Goal: Information Seeking & Learning: Check status

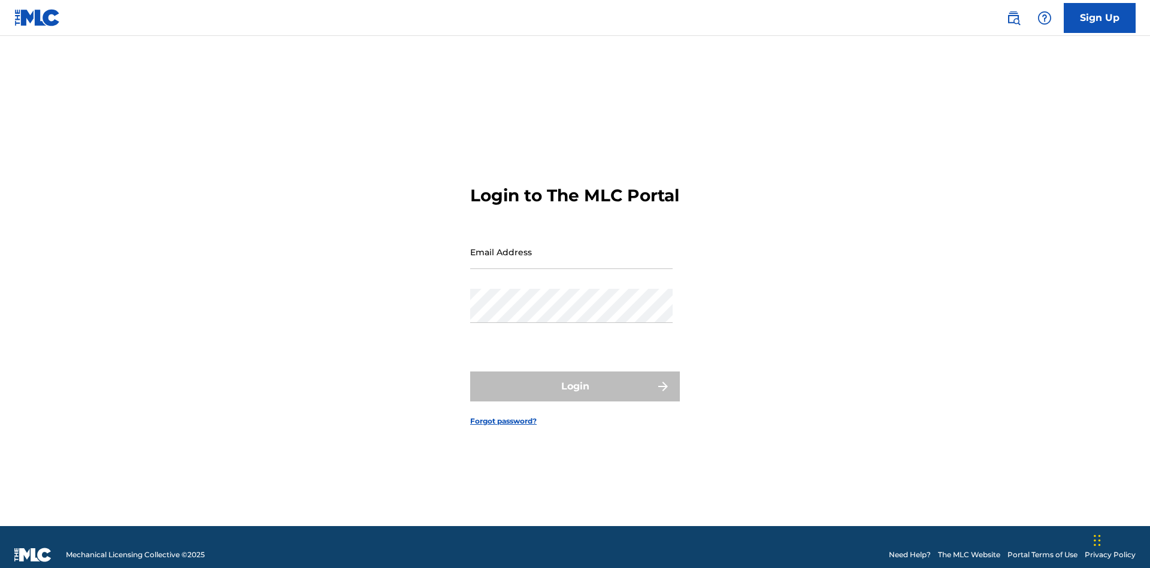
scroll to position [16, 0]
click at [572, 246] on input "Email Address" at bounding box center [571, 252] width 203 height 34
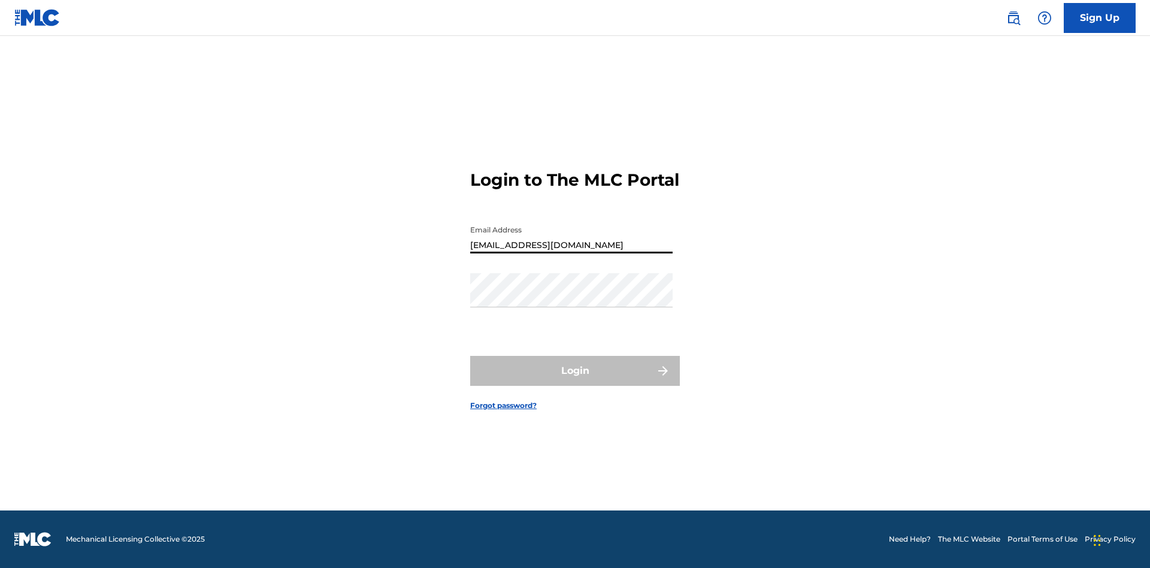
type input "[EMAIL_ADDRESS][DOMAIN_NAME]"
click at [575, 381] on button "Login" at bounding box center [575, 371] width 210 height 30
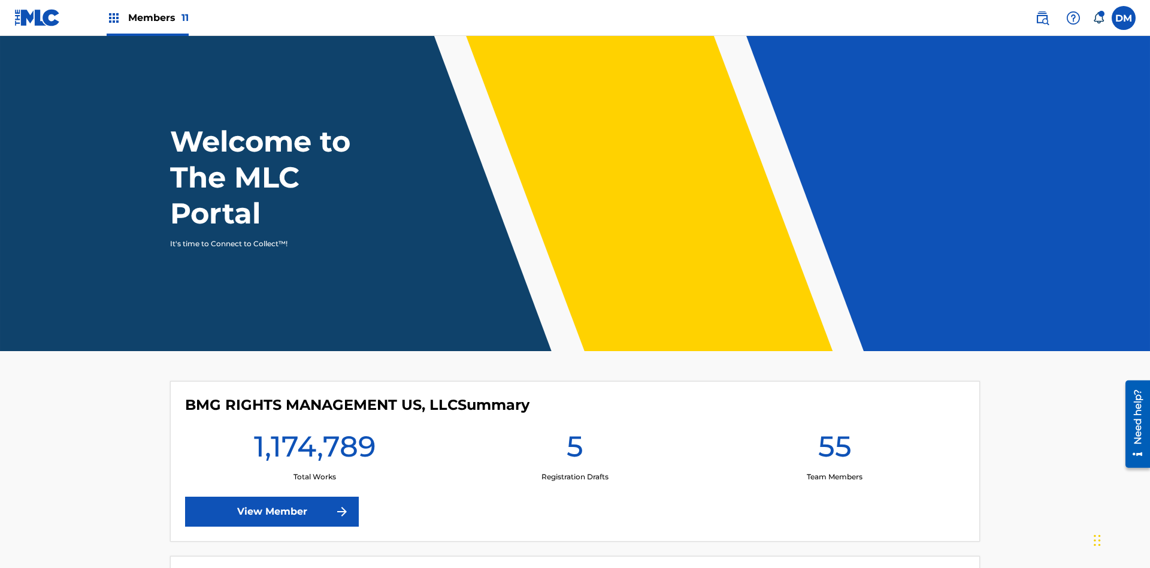
click at [147, 17] on span "Members 11" at bounding box center [158, 18] width 61 height 14
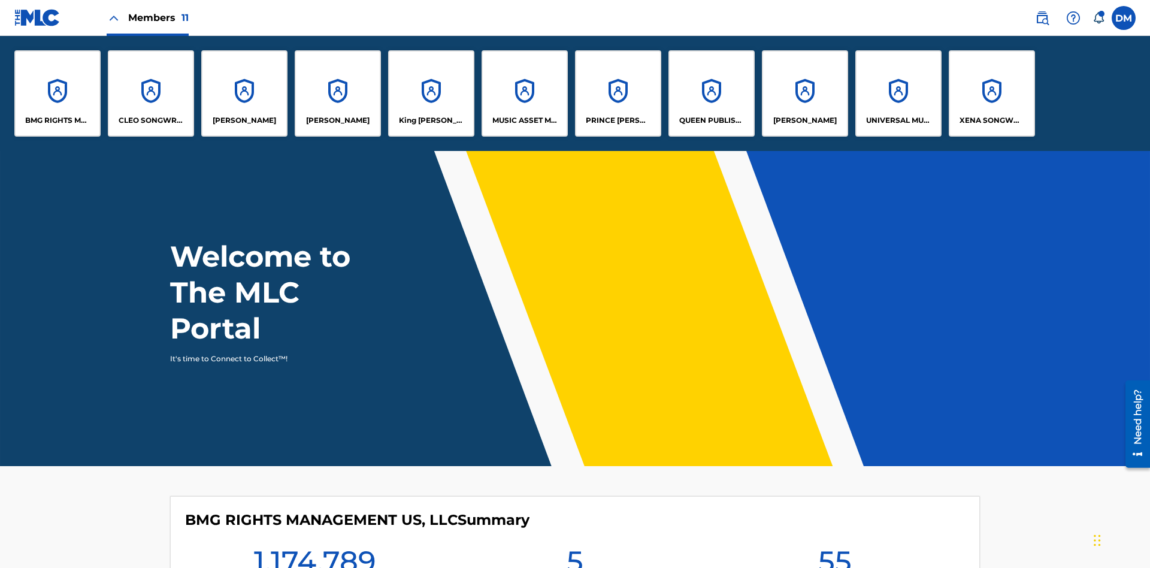
click at [898, 120] on p "UNIVERSAL MUSIC PUB GROUP" at bounding box center [898, 120] width 65 height 11
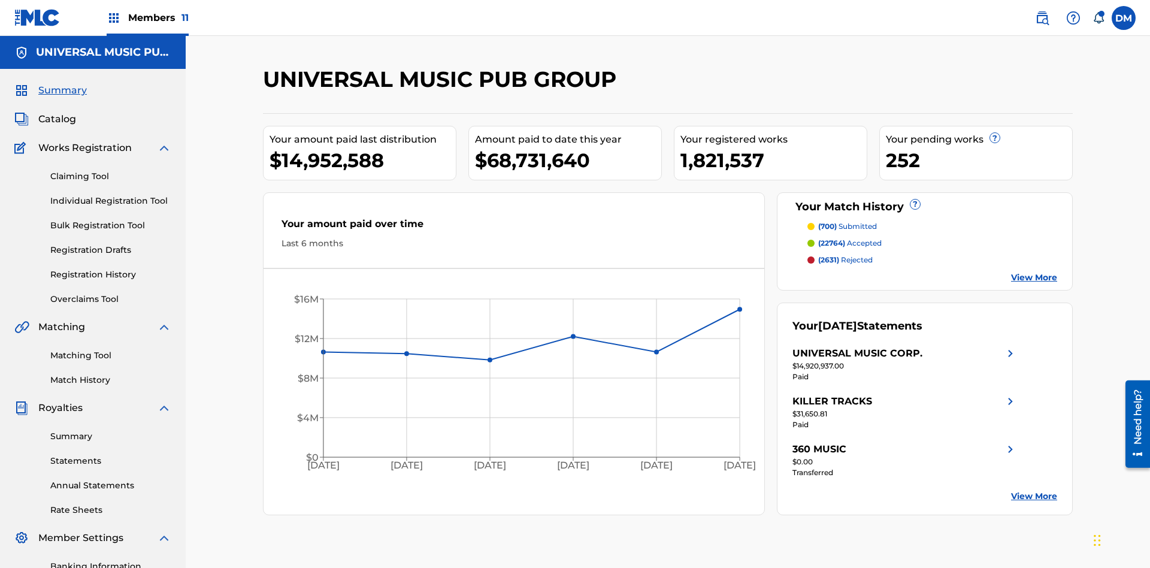
click at [111, 268] on link "Registration History" at bounding box center [110, 274] width 121 height 13
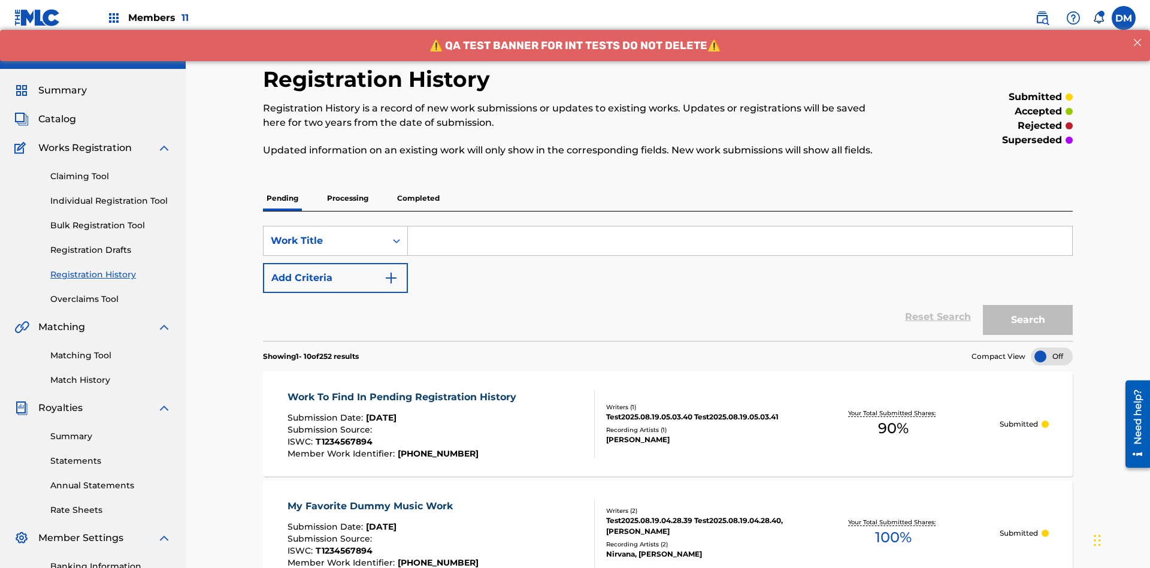
scroll to position [162, 0]
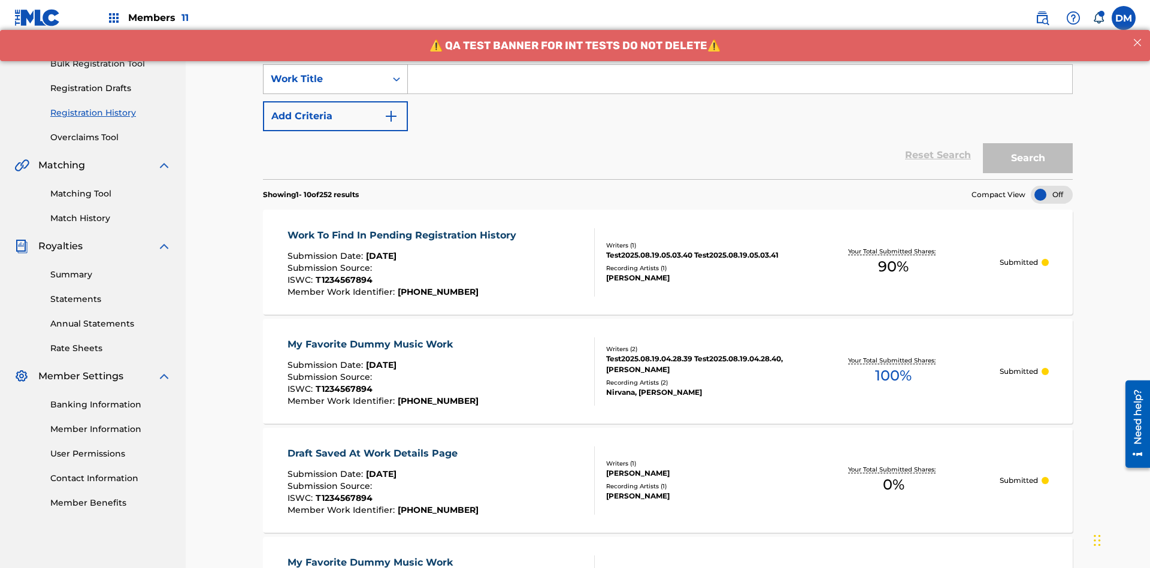
click at [325, 79] on div "Work Title" at bounding box center [325, 79] width 108 height 14
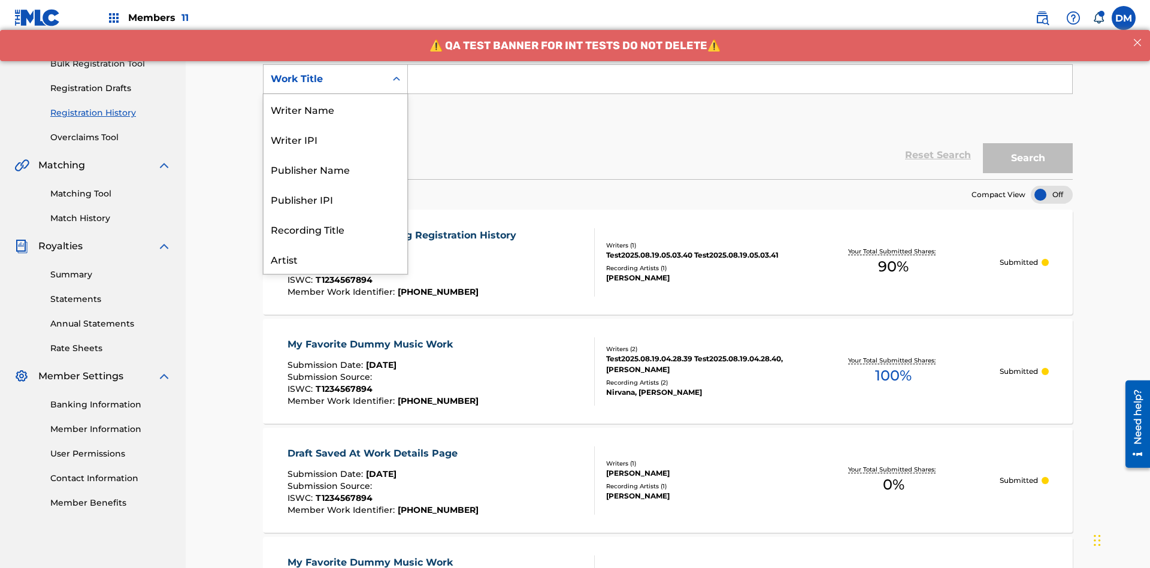
scroll to position [60, 0]
click at [336, 229] on div "ISRC" at bounding box center [336, 229] width 144 height 30
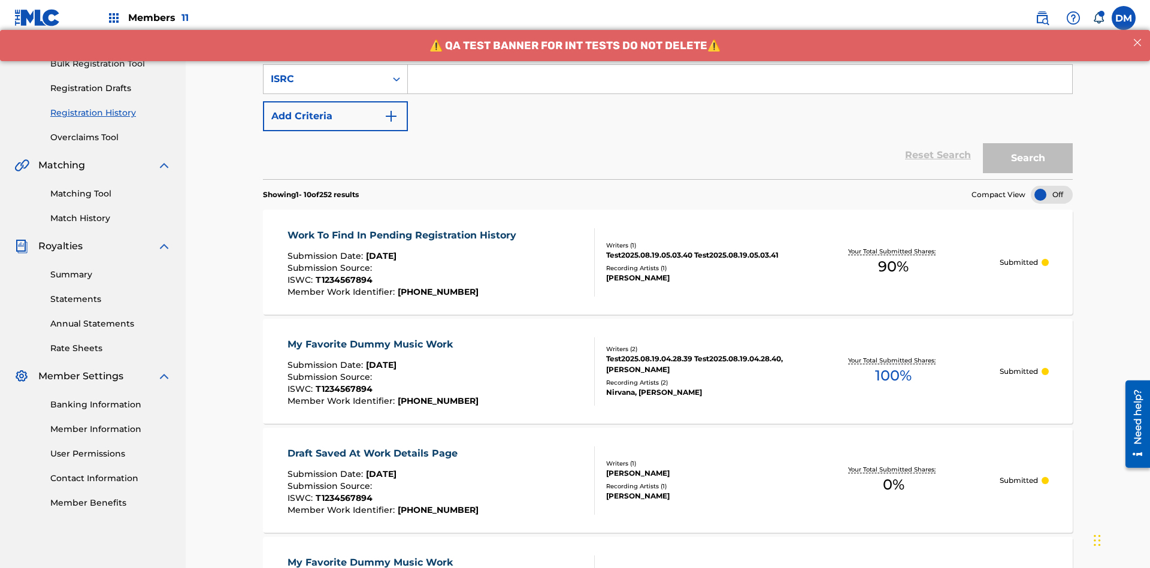
click at [740, 86] on input "Search Form" at bounding box center [740, 79] width 664 height 29
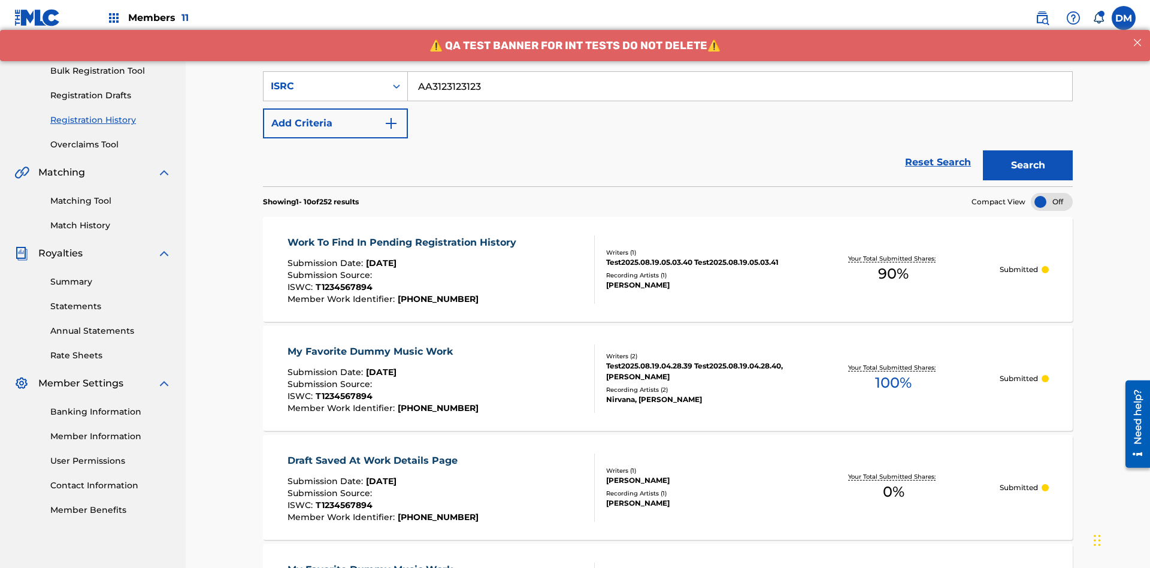
type input "AA3123123123"
click at [1028, 150] on button "Search" at bounding box center [1028, 165] width 90 height 30
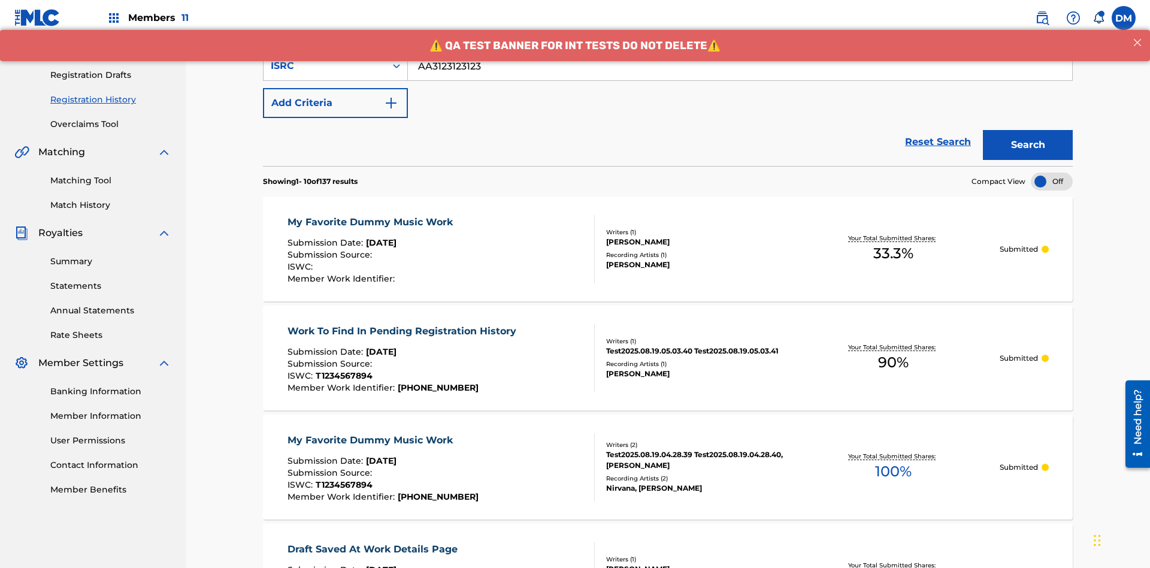
scroll to position [276, 0]
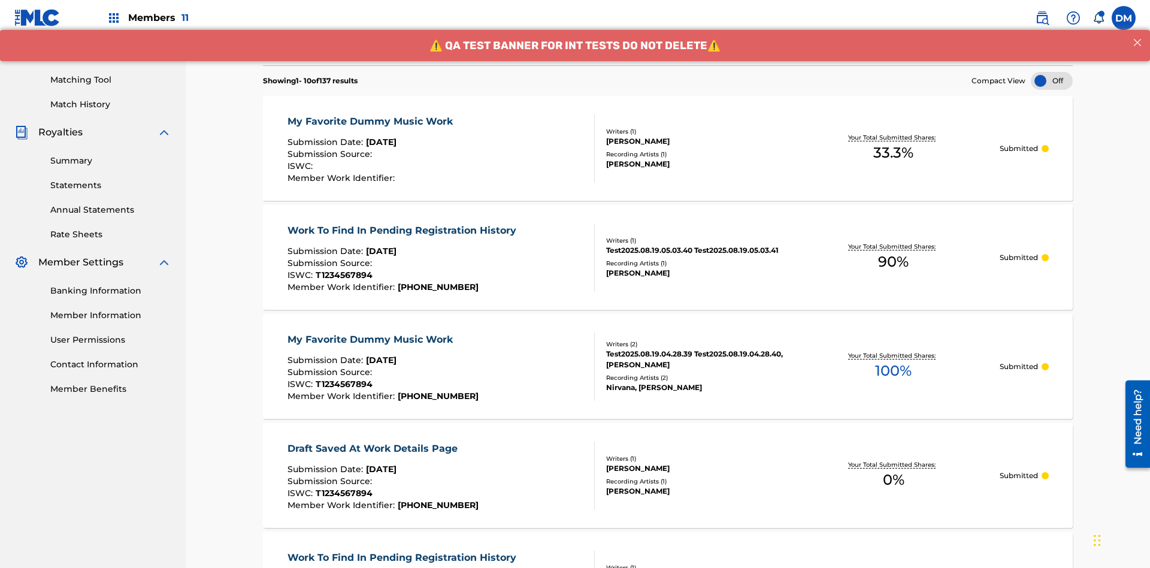
click at [371, 114] on div "My Favorite Dummy Music Work" at bounding box center [373, 121] width 171 height 14
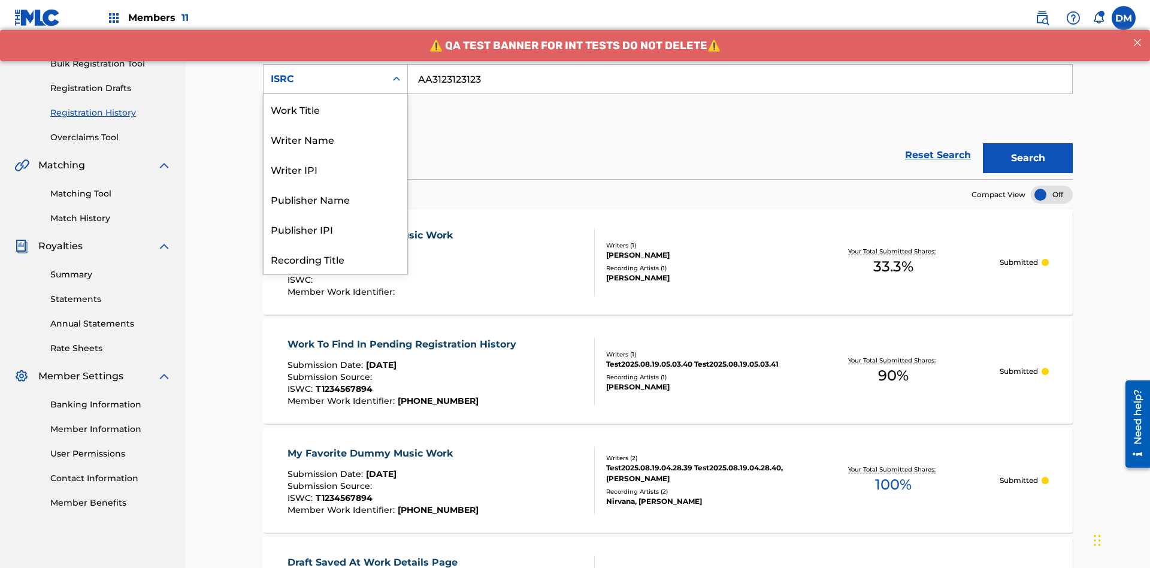
scroll to position [60, 0]
click at [336, 199] on div "Recording Title" at bounding box center [336, 199] width 144 height 30
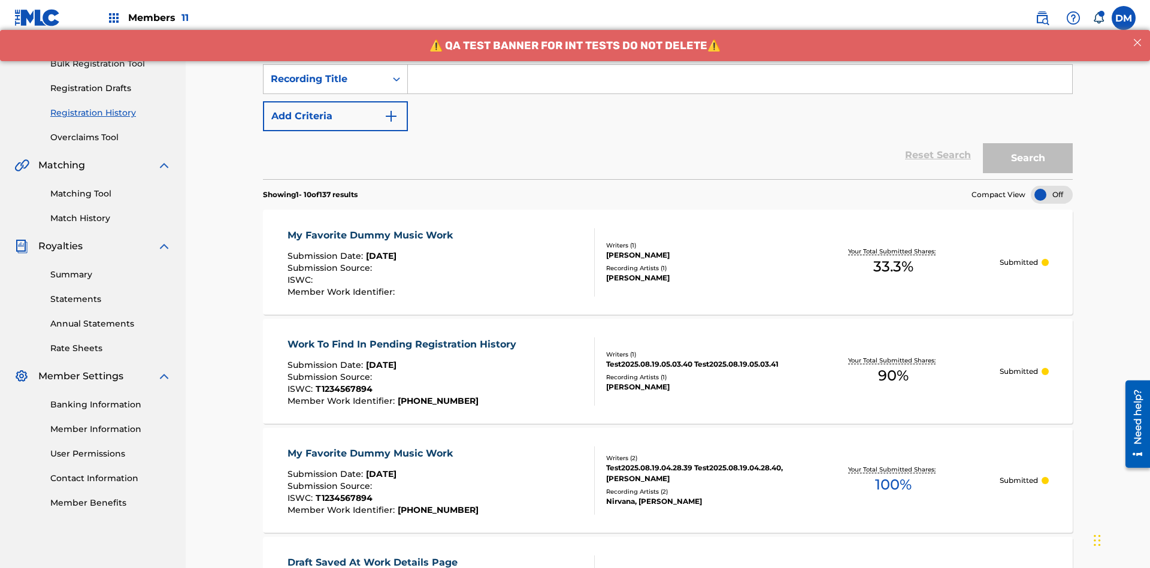
click at [740, 86] on input "Search Form" at bounding box center [740, 79] width 664 height 29
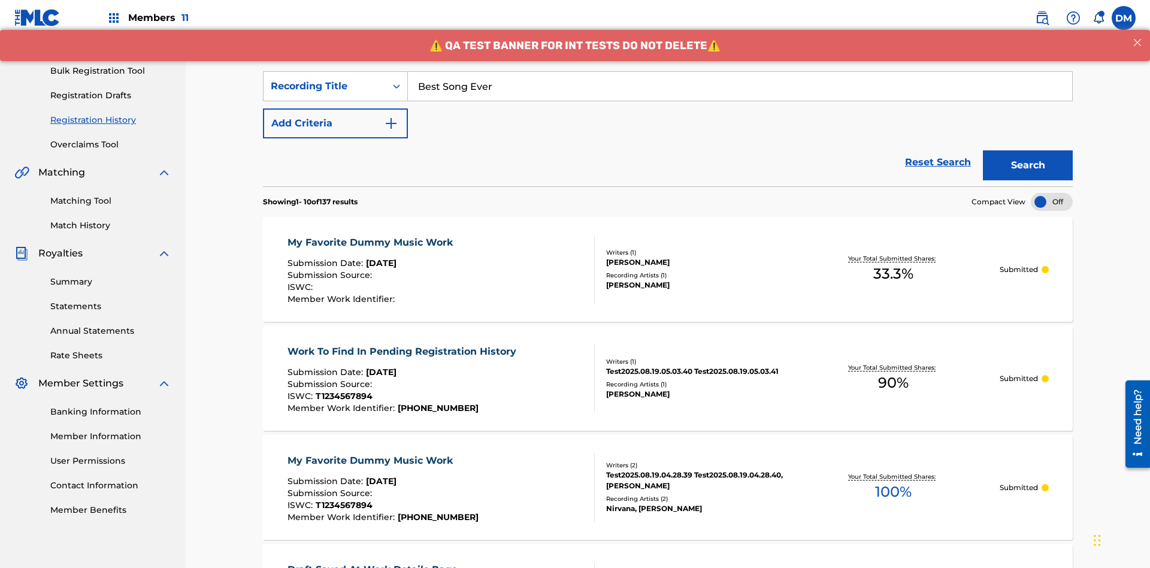
scroll to position [175, 0]
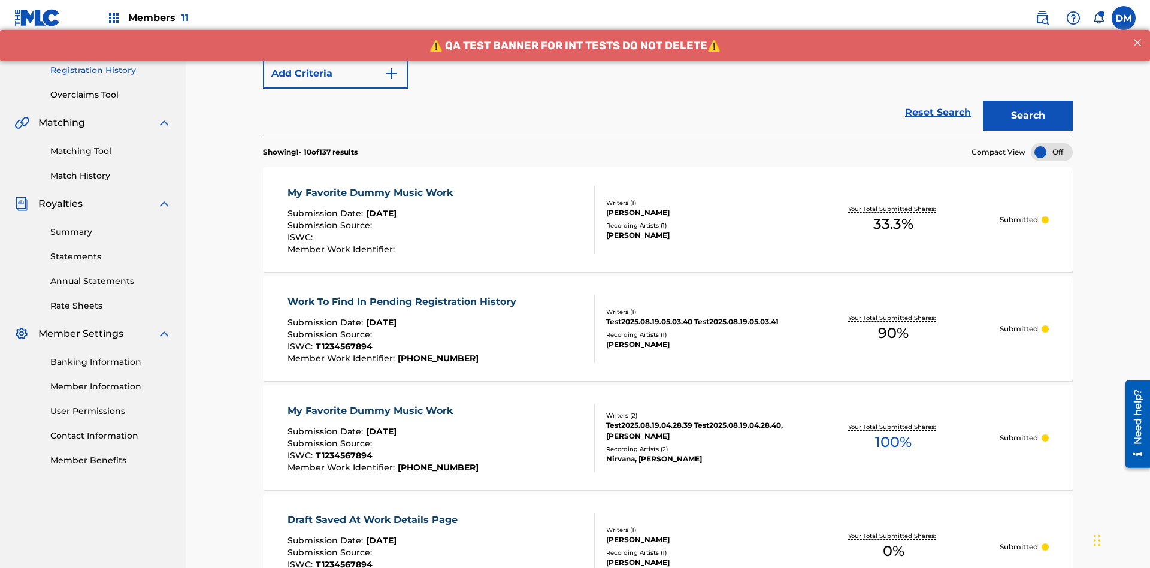
type input "Best Song Ever"
click at [1028, 102] on button "Search" at bounding box center [1028, 117] width 90 height 30
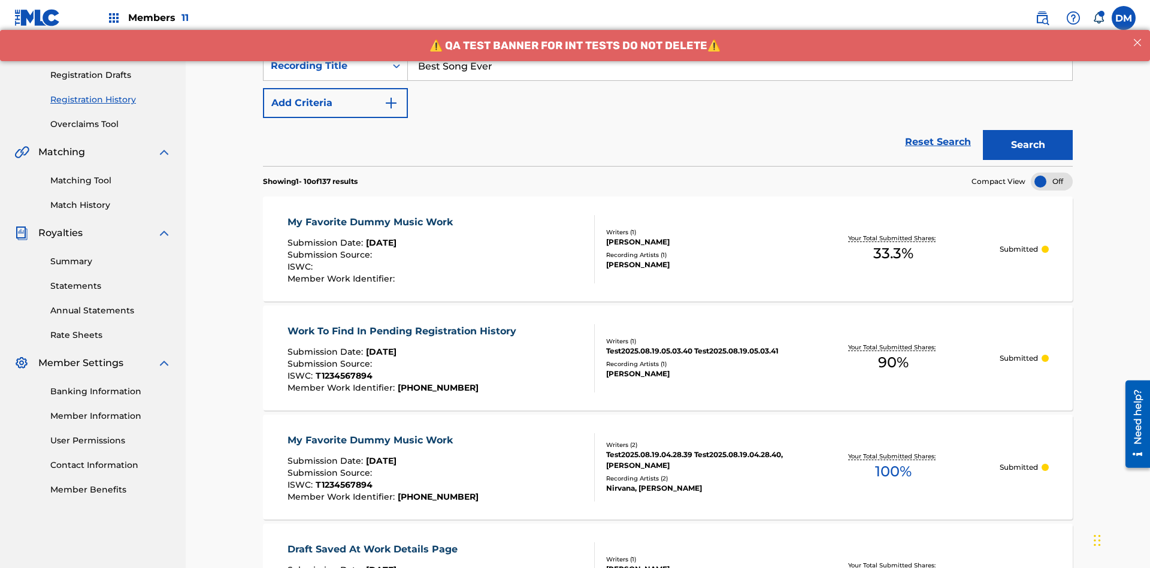
scroll to position [0, 0]
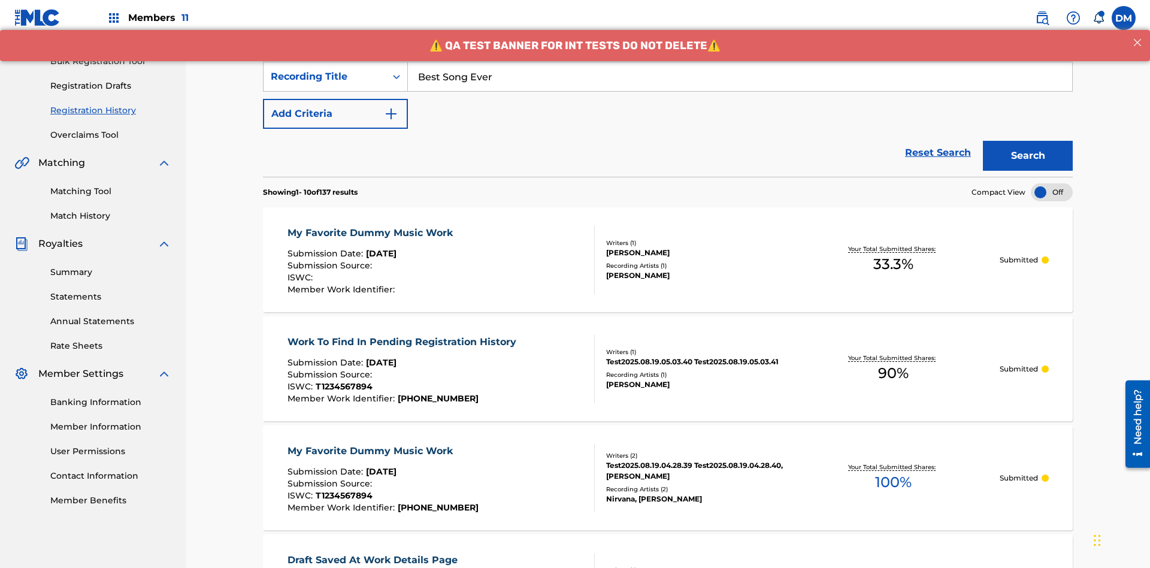
click at [371, 226] on div "My Favorite Dummy Music Work" at bounding box center [373, 233] width 171 height 14
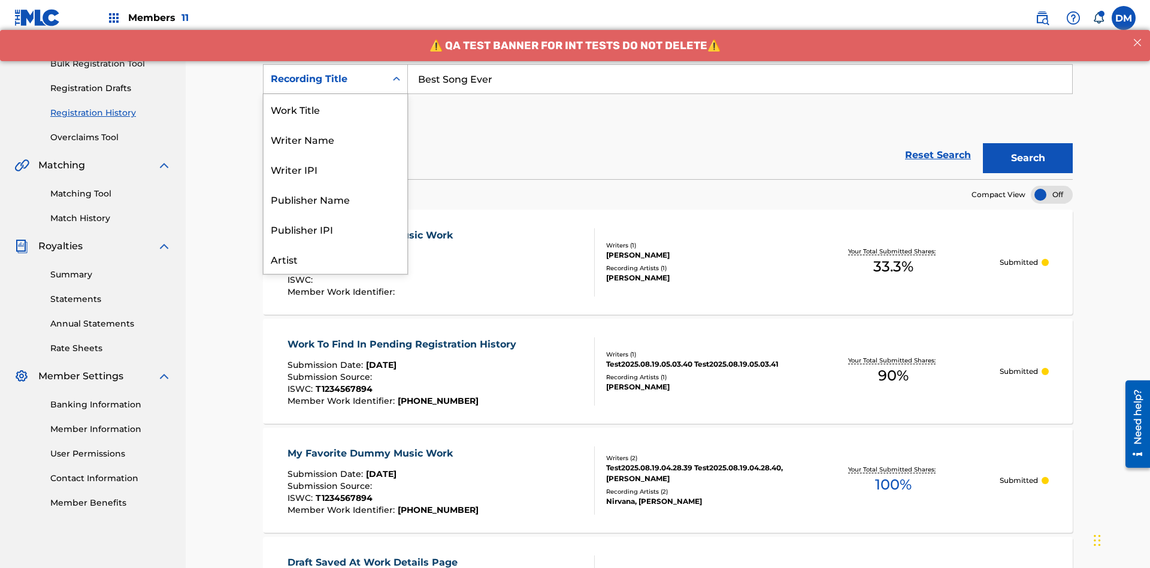
scroll to position [60, 0]
click at [336, 64] on div "Work Title" at bounding box center [336, 49] width 144 height 30
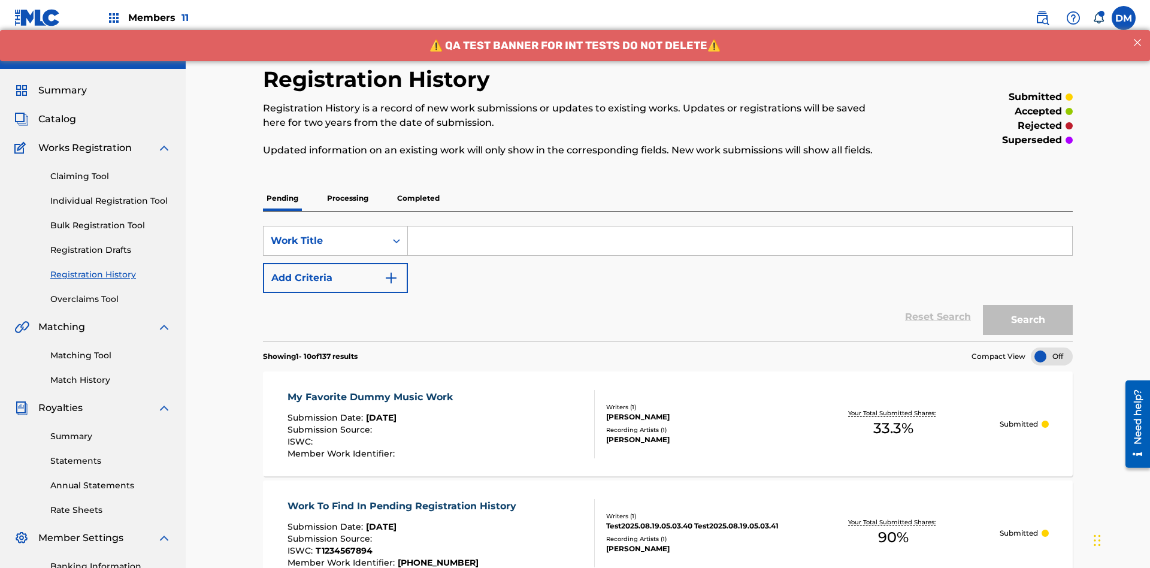
click at [740, 226] on input "Search Form" at bounding box center [740, 240] width 664 height 29
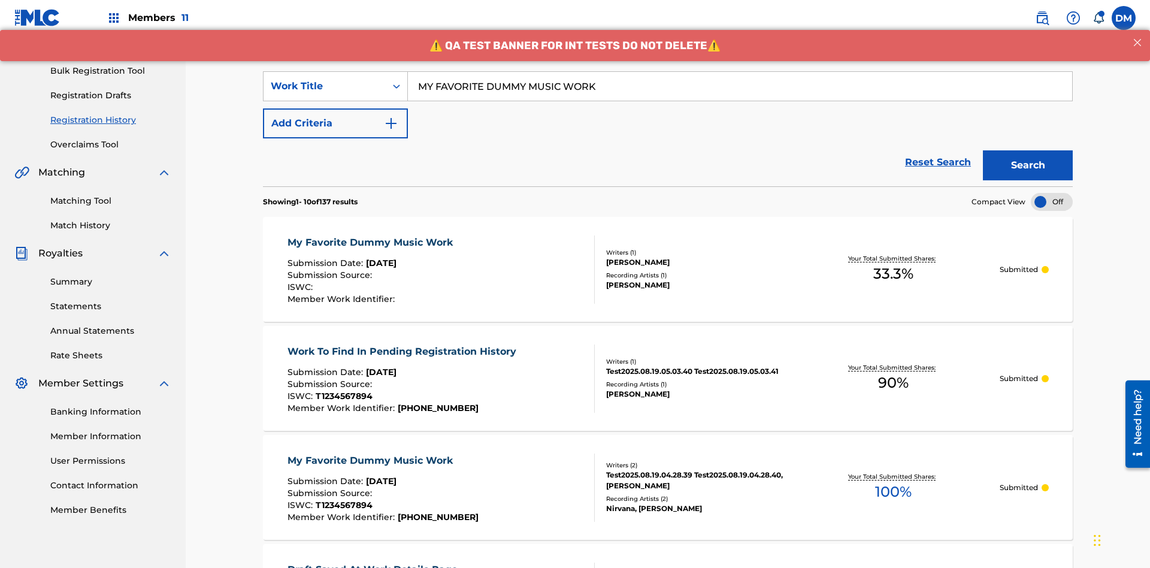
scroll to position [175, 0]
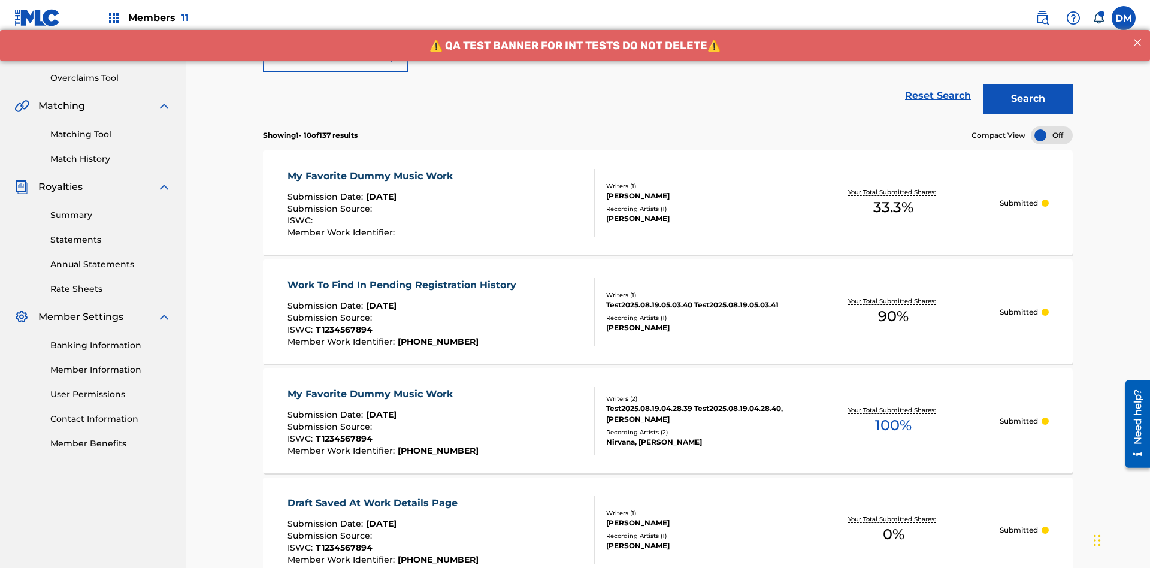
type input "MY FAVORITE DUMMY MUSIC WORK"
click at [1028, 87] on button "Search" at bounding box center [1028, 100] width 90 height 30
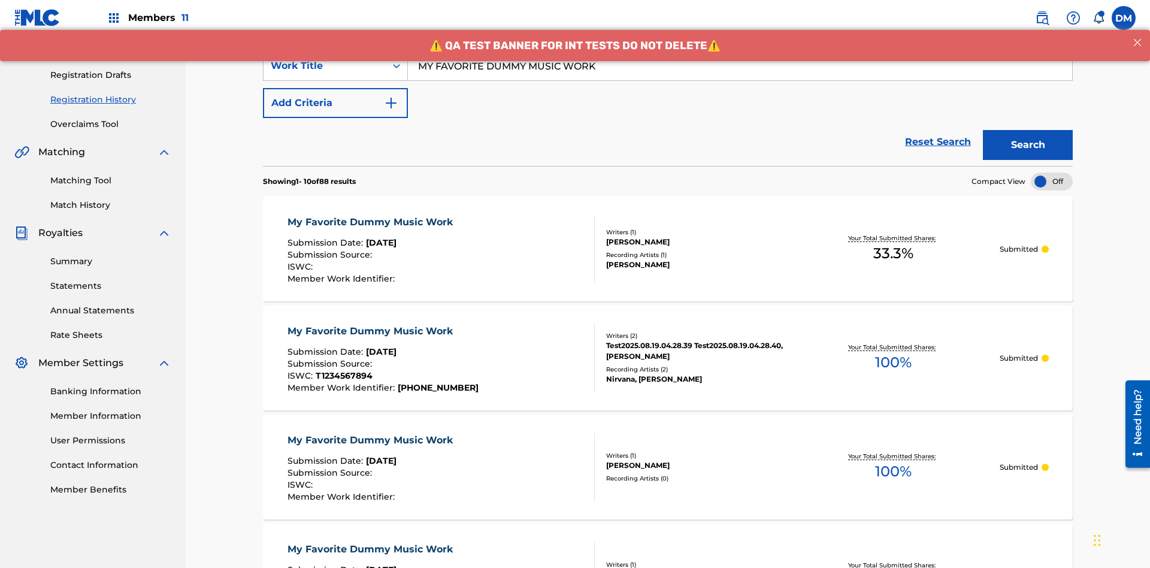
click at [371, 215] on div "My Favorite Dummy Music Work" at bounding box center [373, 222] width 171 height 14
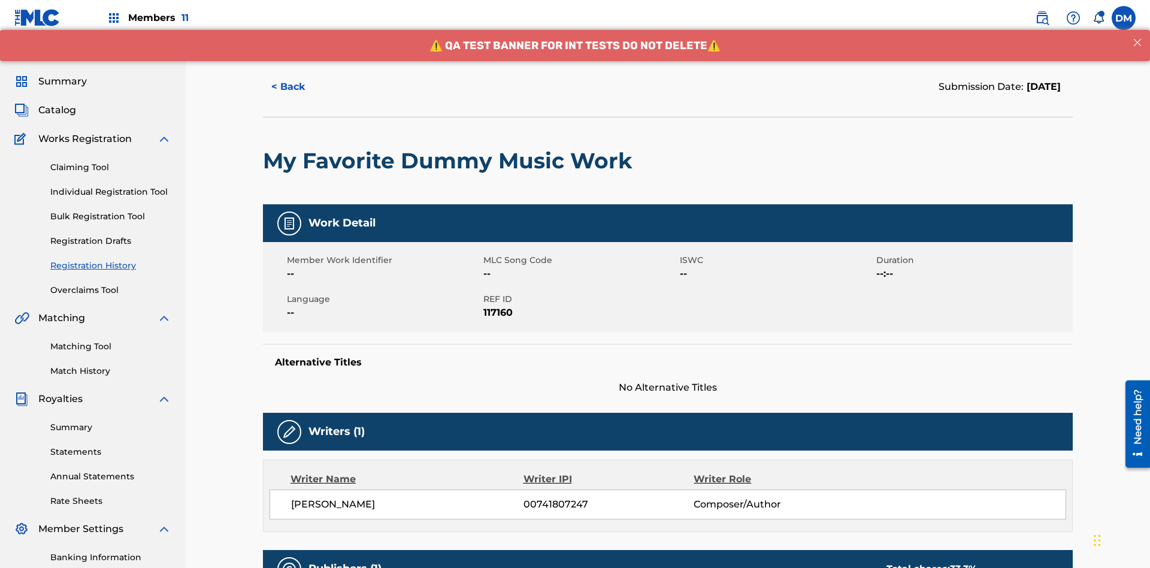
click at [299, 87] on button "< Back" at bounding box center [299, 87] width 72 height 30
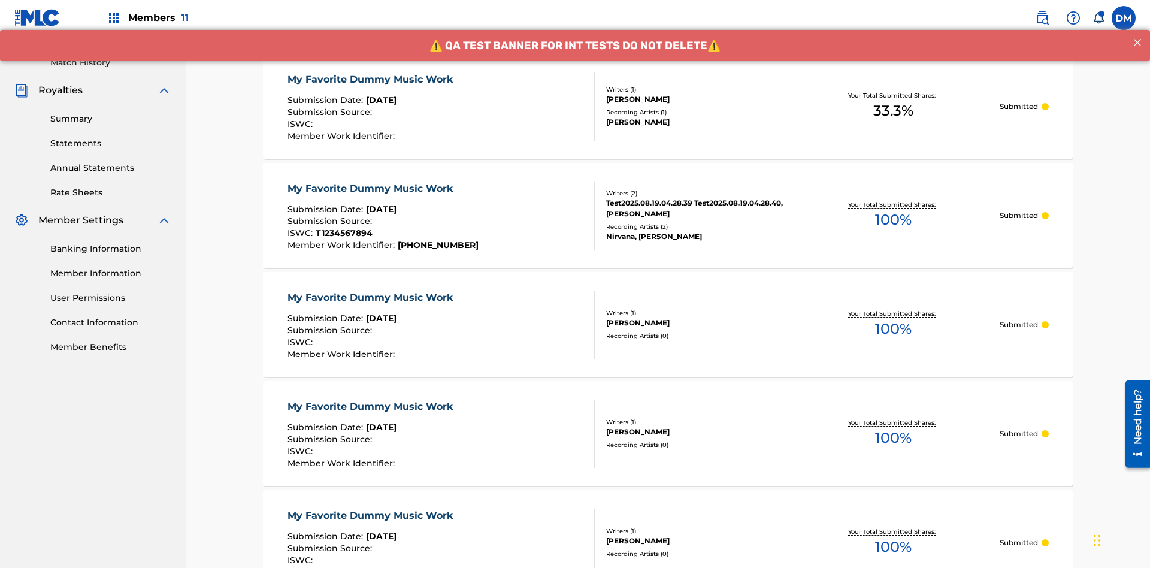
scroll to position [162, 0]
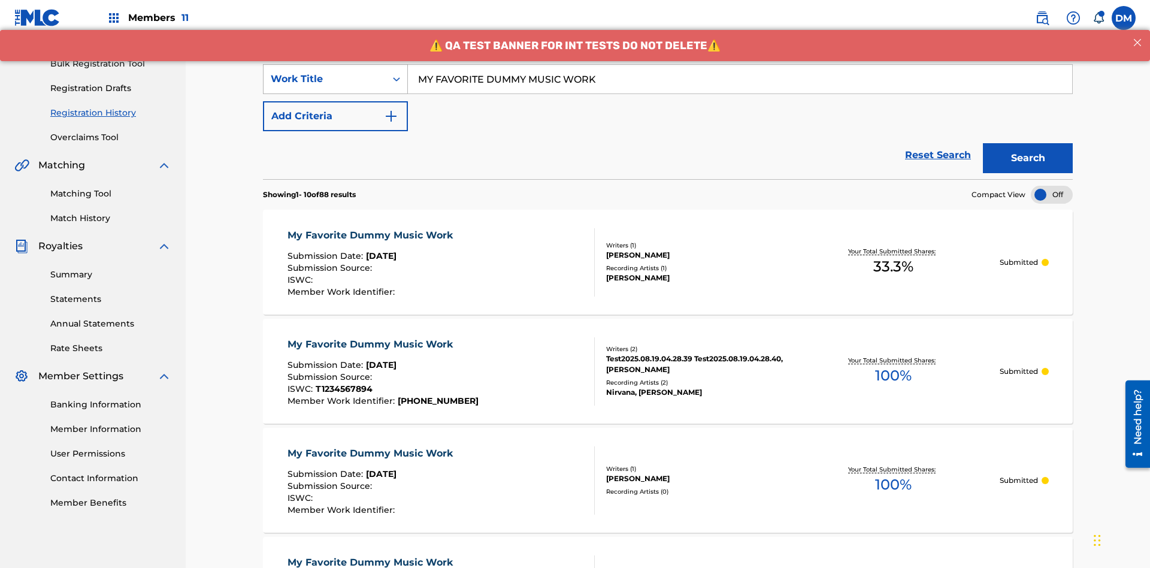
click at [325, 79] on div "Work Title" at bounding box center [325, 79] width 108 height 14
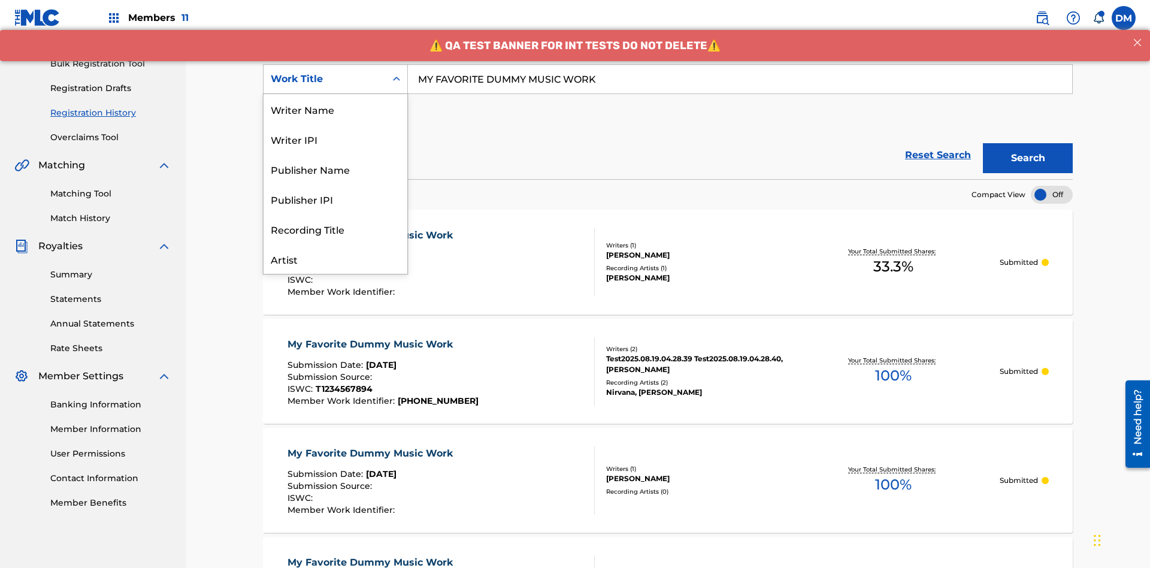
scroll to position [60, 0]
click at [336, 64] on div "Writer Name" at bounding box center [336, 49] width 144 height 30
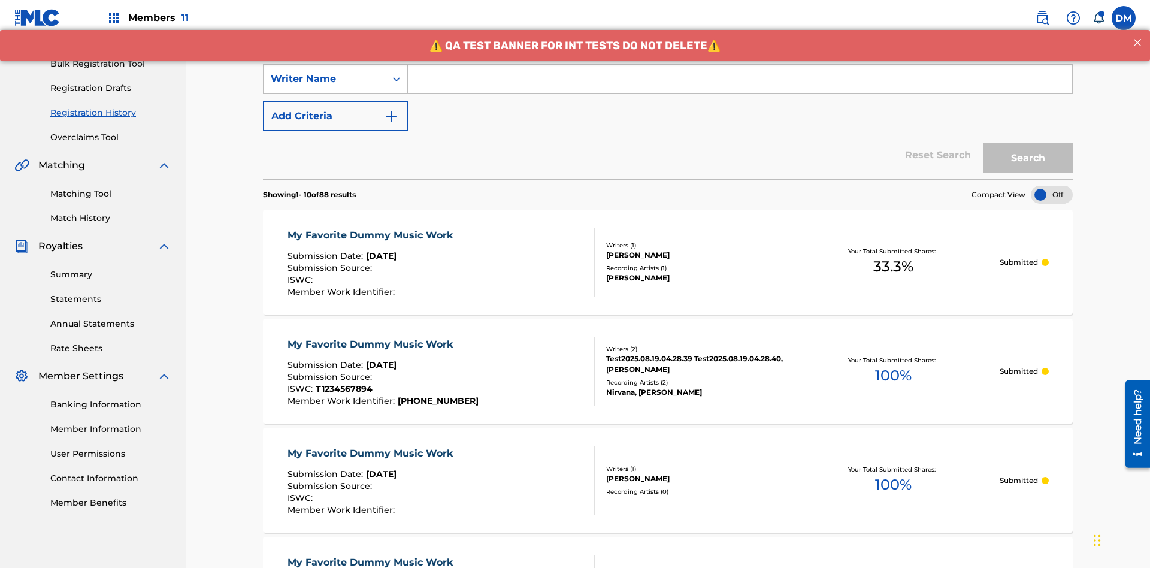
scroll to position [0, 0]
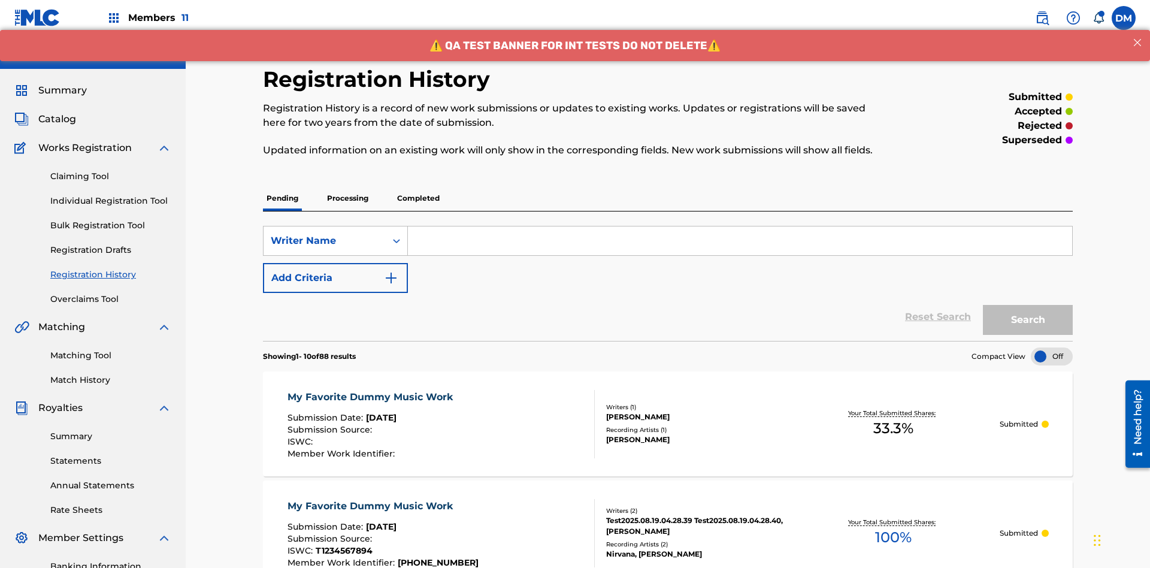
click at [740, 226] on input "Search Form" at bounding box center [740, 240] width 664 height 29
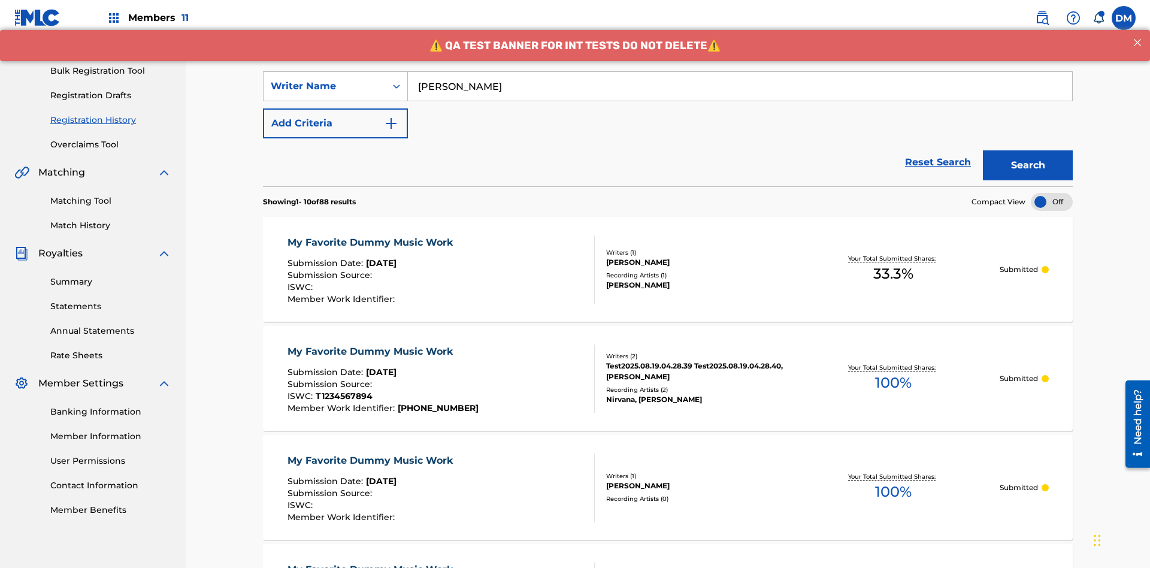
type input "[PERSON_NAME]"
click at [1028, 150] on button "Search" at bounding box center [1028, 165] width 90 height 30
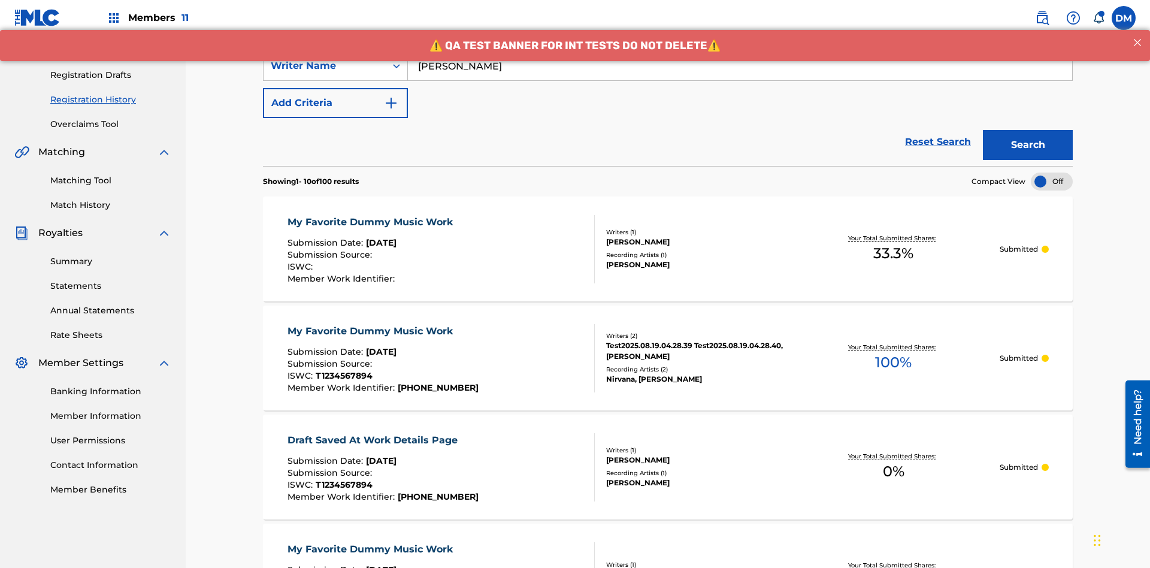
click at [371, 215] on div "My Favorite Dummy Music Work" at bounding box center [373, 222] width 171 height 14
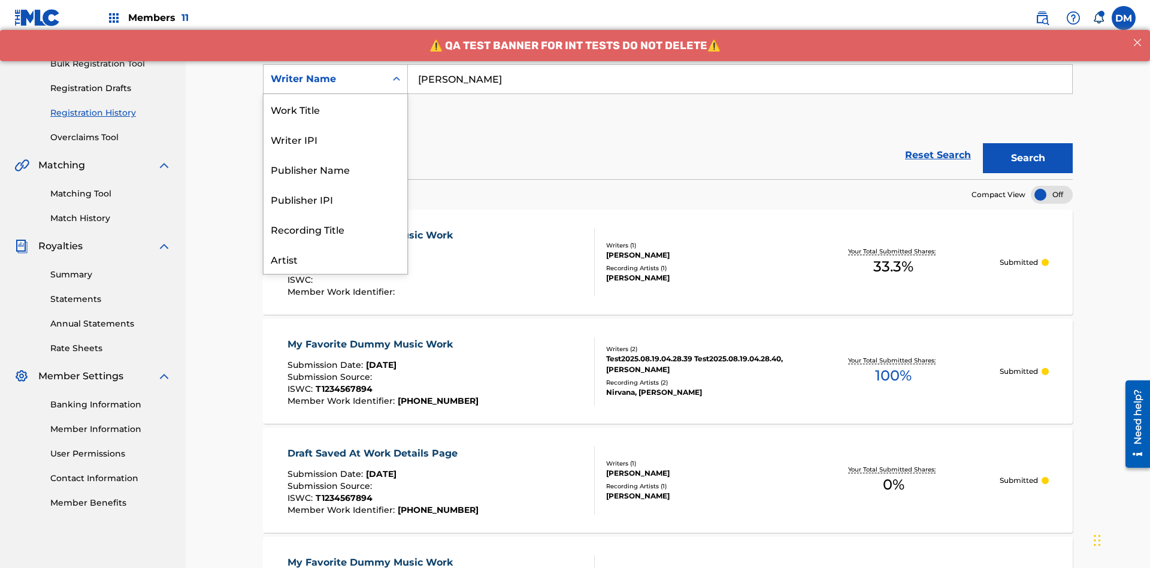
scroll to position [60, 0]
click at [336, 94] on div "Writer IPI" at bounding box center [336, 79] width 144 height 30
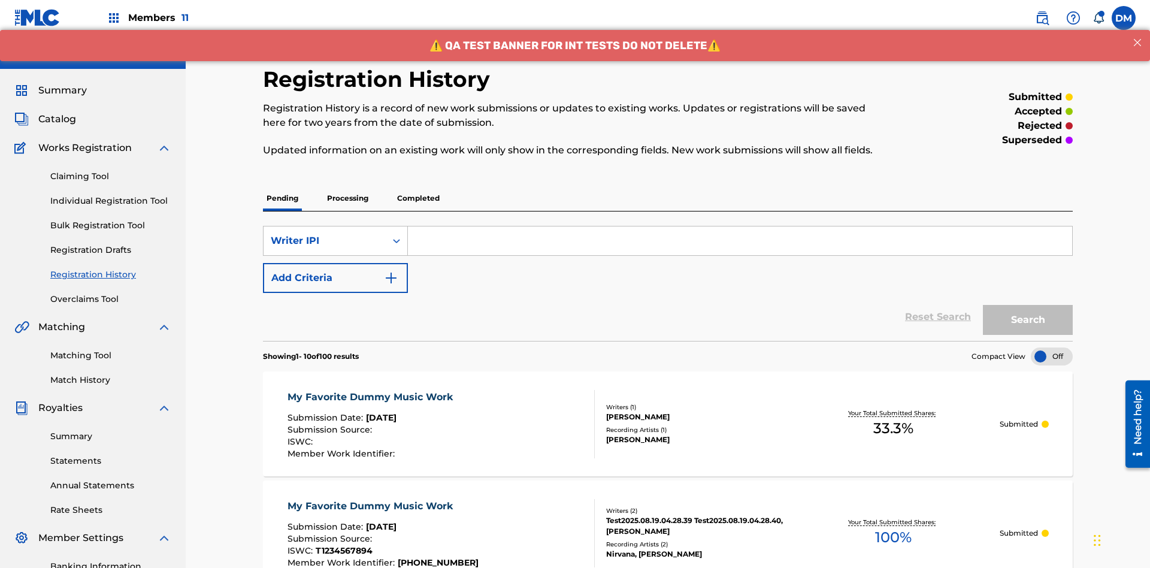
scroll to position [155, 0]
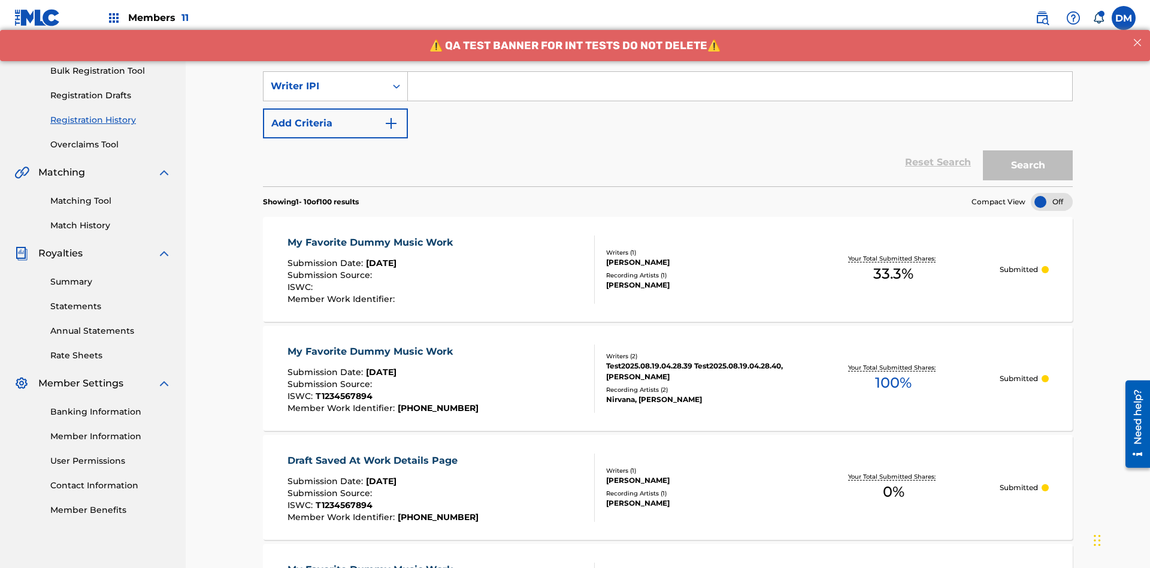
click at [740, 86] on input "Search Form" at bounding box center [740, 86] width 664 height 29
type input "00741807247"
click at [1028, 150] on button "Search" at bounding box center [1028, 165] width 90 height 30
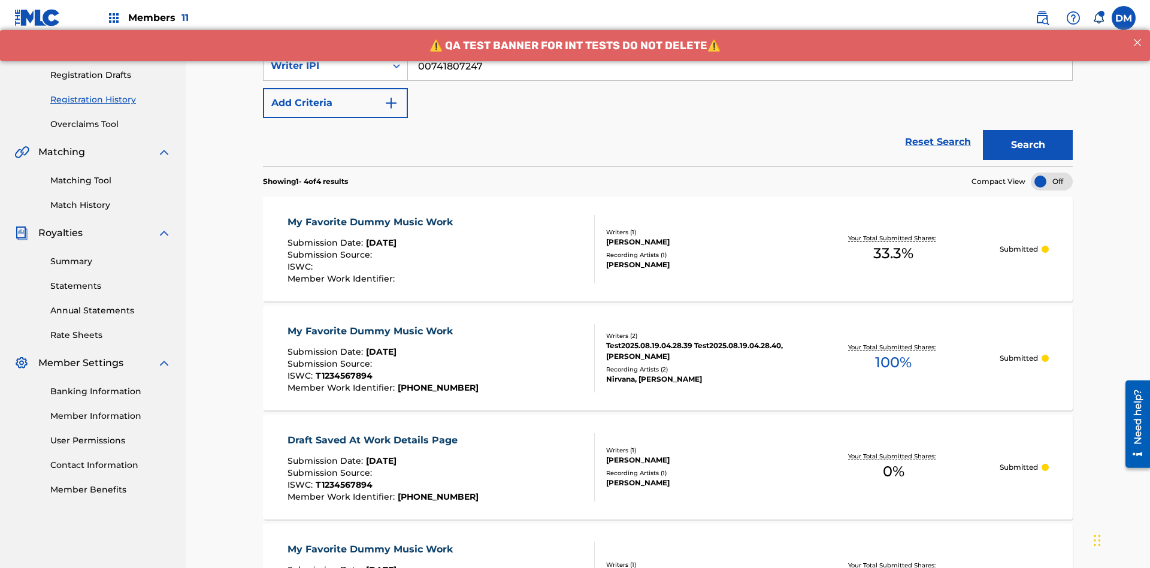
scroll to position [0, 0]
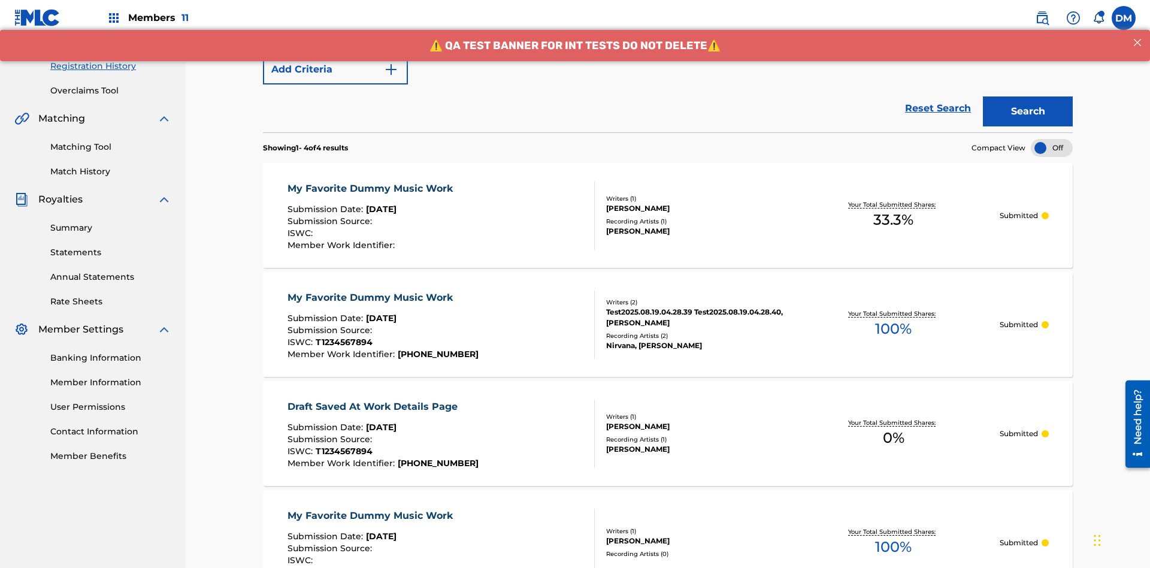
click at [371, 182] on div "My Favorite Dummy Music Work" at bounding box center [373, 189] width 171 height 14
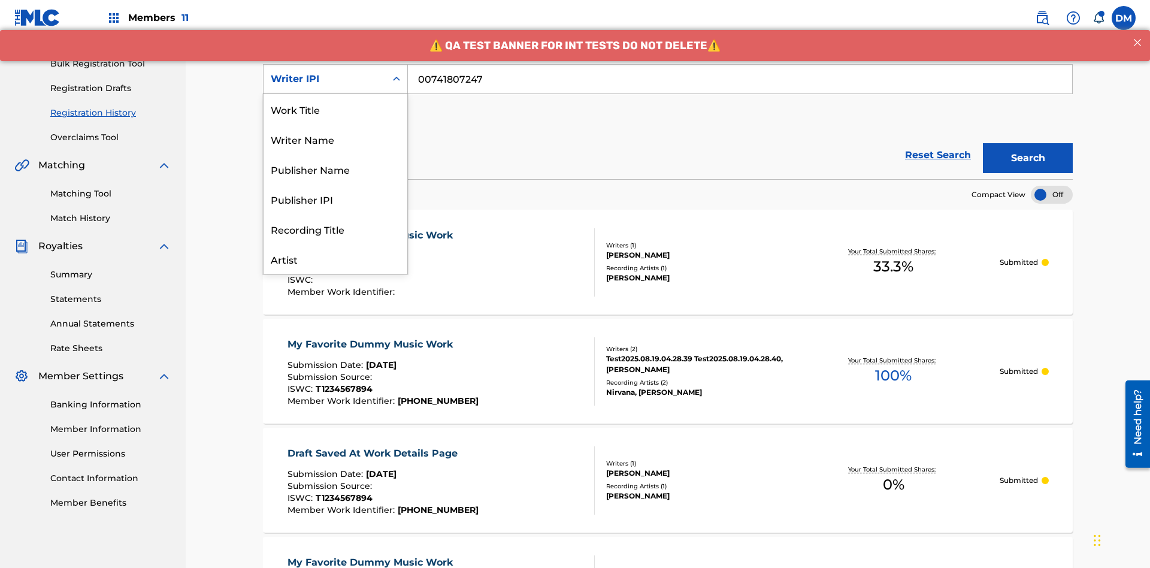
scroll to position [60, 0]
click at [336, 109] on div "Publisher Name" at bounding box center [336, 109] width 144 height 30
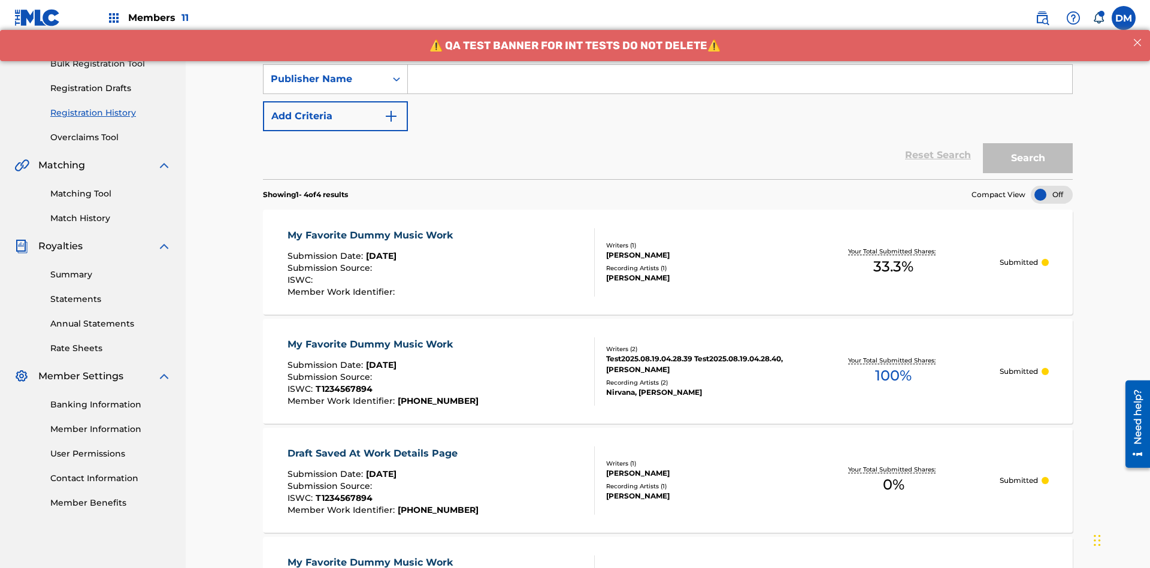
click at [740, 86] on input "Search Form" at bounding box center [740, 79] width 664 height 29
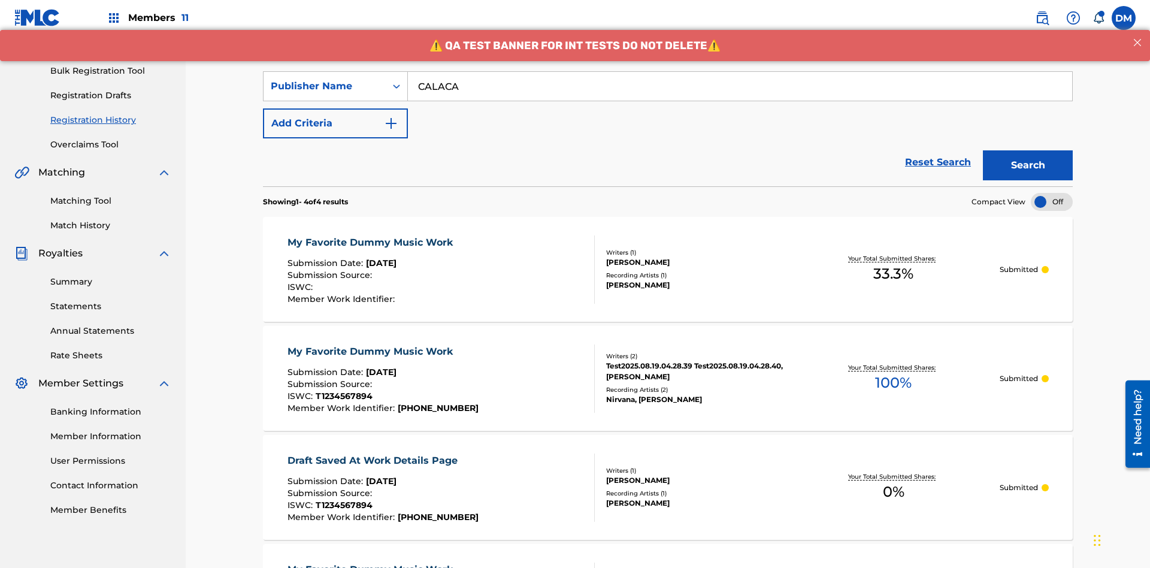
type input "CALACA"
click at [1028, 150] on button "Search" at bounding box center [1028, 165] width 90 height 30
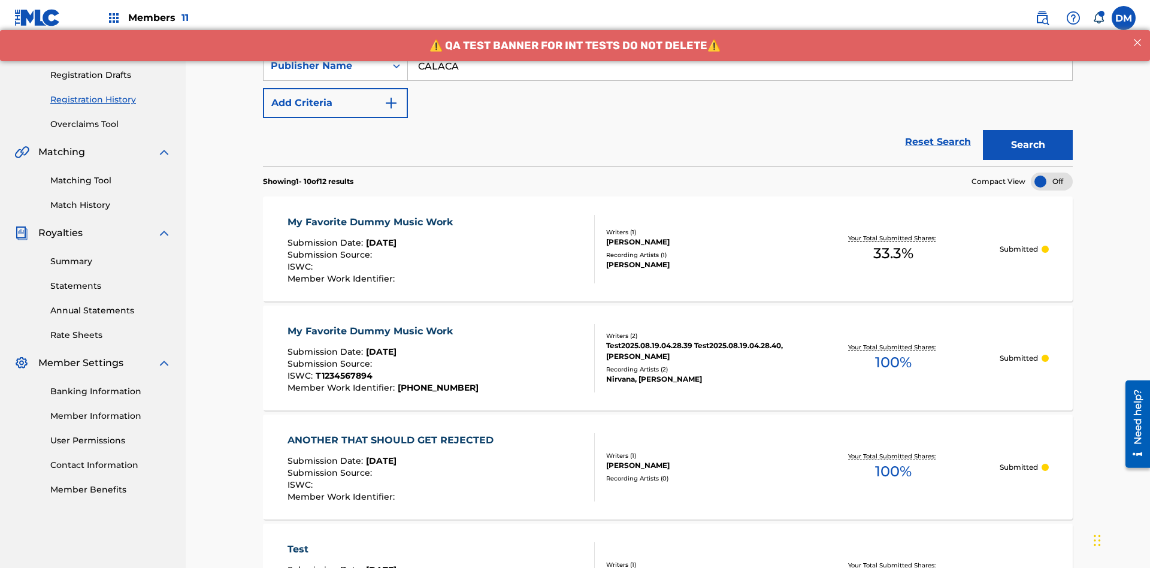
click at [371, 215] on div "My Favorite Dummy Music Work" at bounding box center [373, 222] width 171 height 14
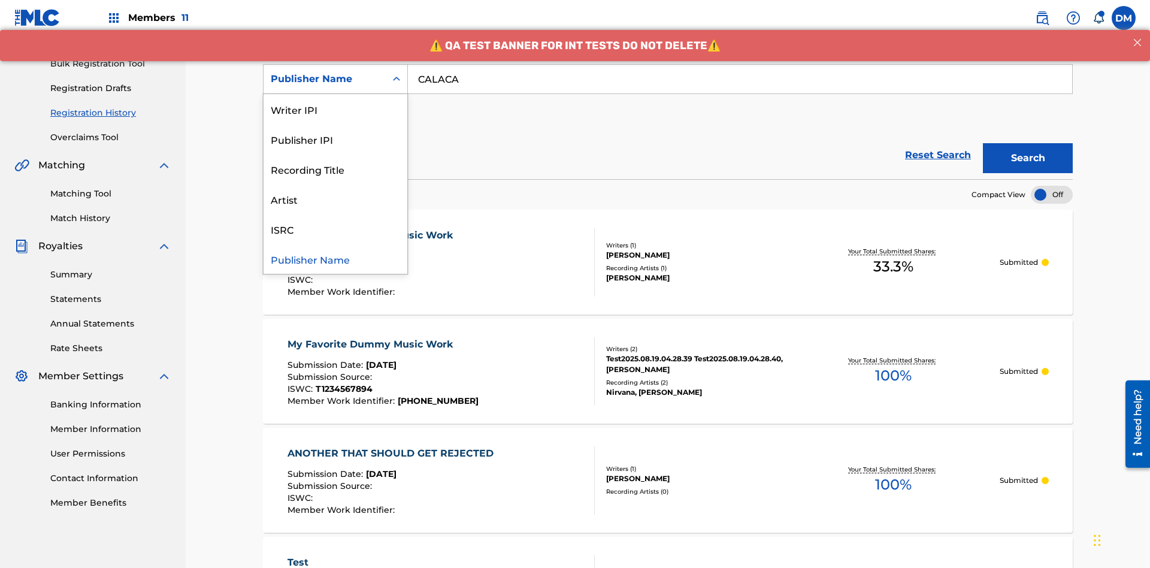
click at [336, 139] on div "Publisher IPI" at bounding box center [336, 139] width 144 height 30
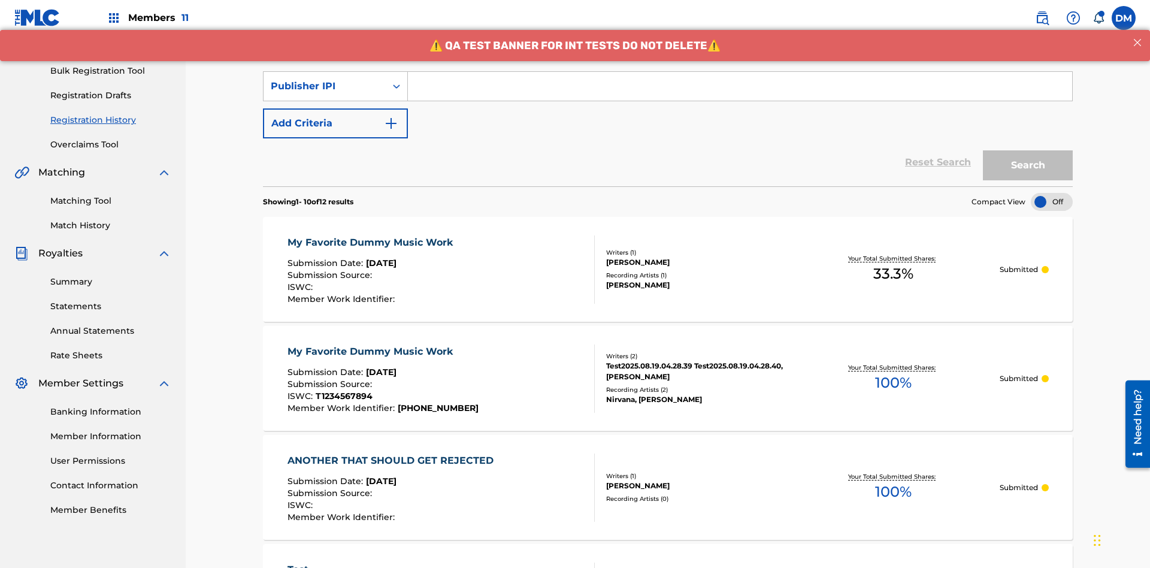
click at [740, 86] on input "Search Form" at bounding box center [740, 86] width 664 height 29
type input "00214463592"
click at [1028, 150] on button "Search" at bounding box center [1028, 165] width 90 height 30
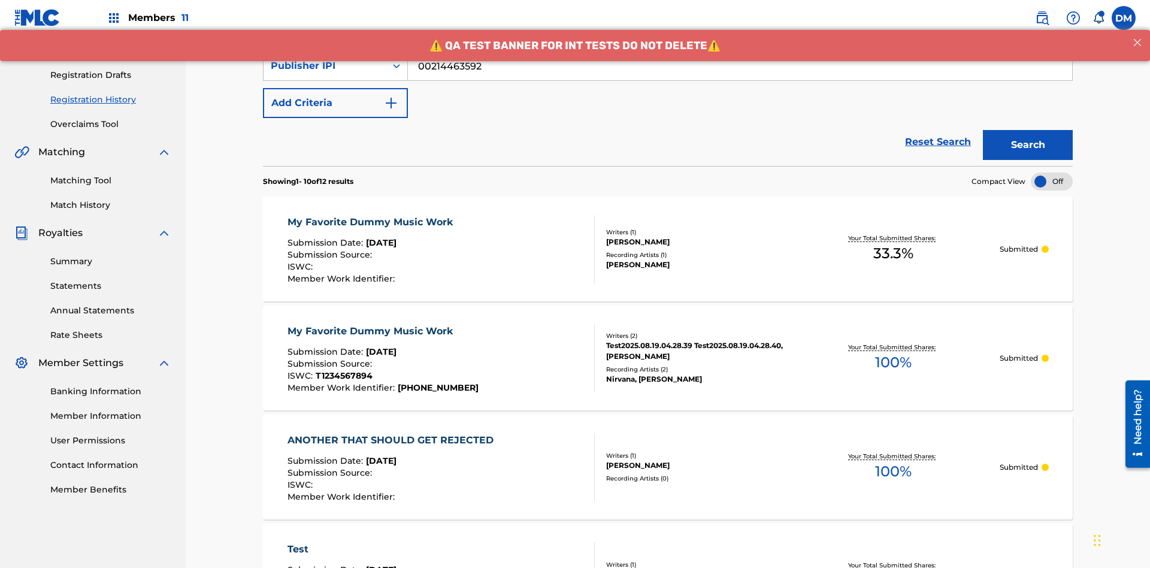
click at [371, 215] on div "My Favorite Dummy Music Work" at bounding box center [373, 222] width 171 height 14
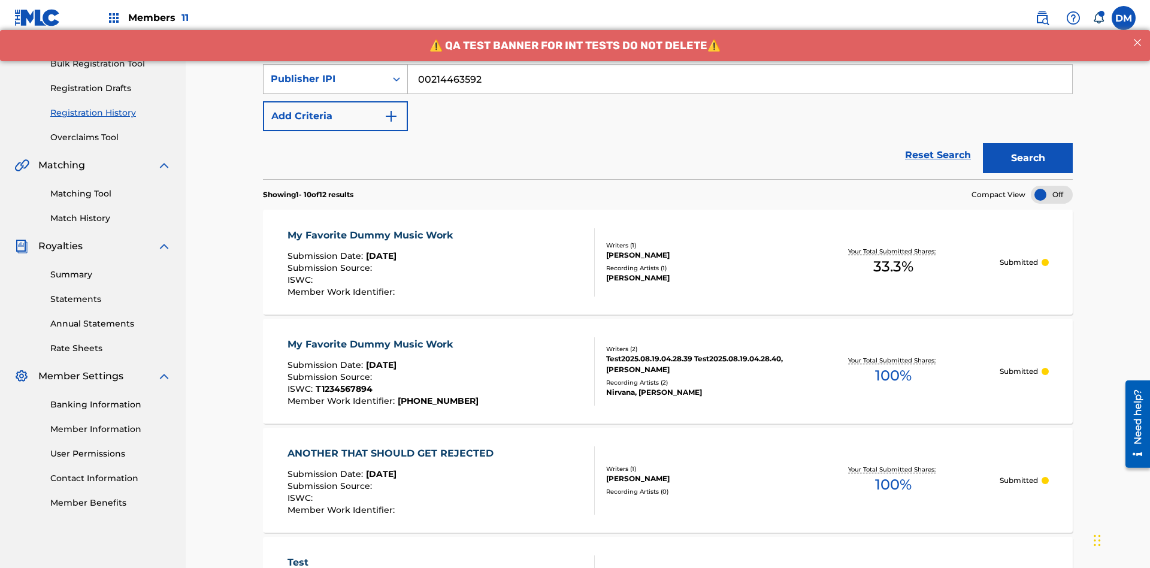
click at [325, 79] on div "Publisher IPI" at bounding box center [325, 79] width 108 height 14
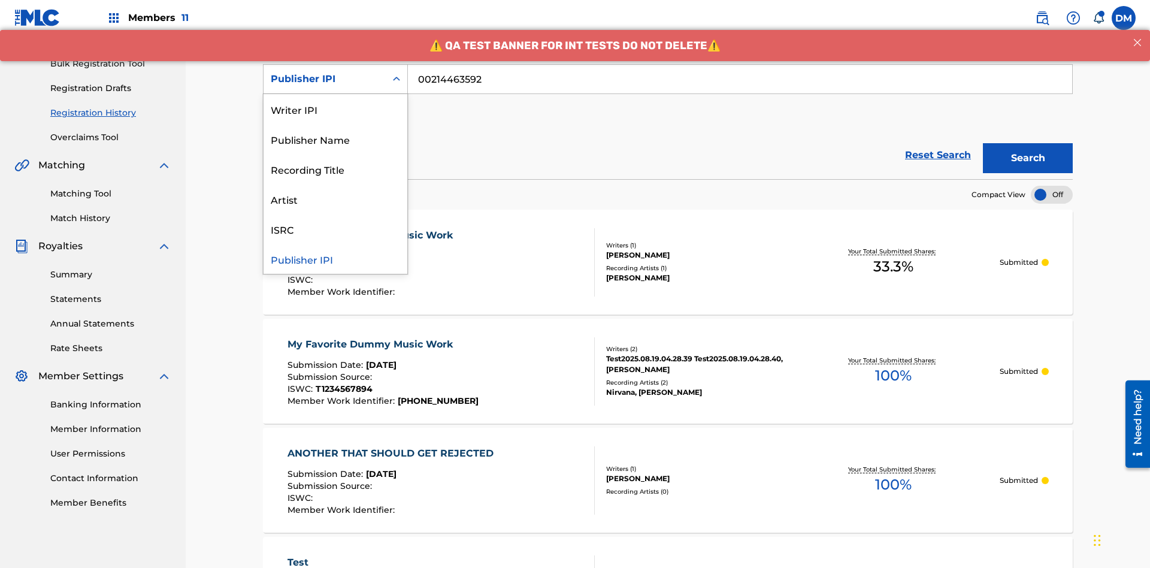
click at [336, 199] on div "Artist" at bounding box center [336, 199] width 144 height 30
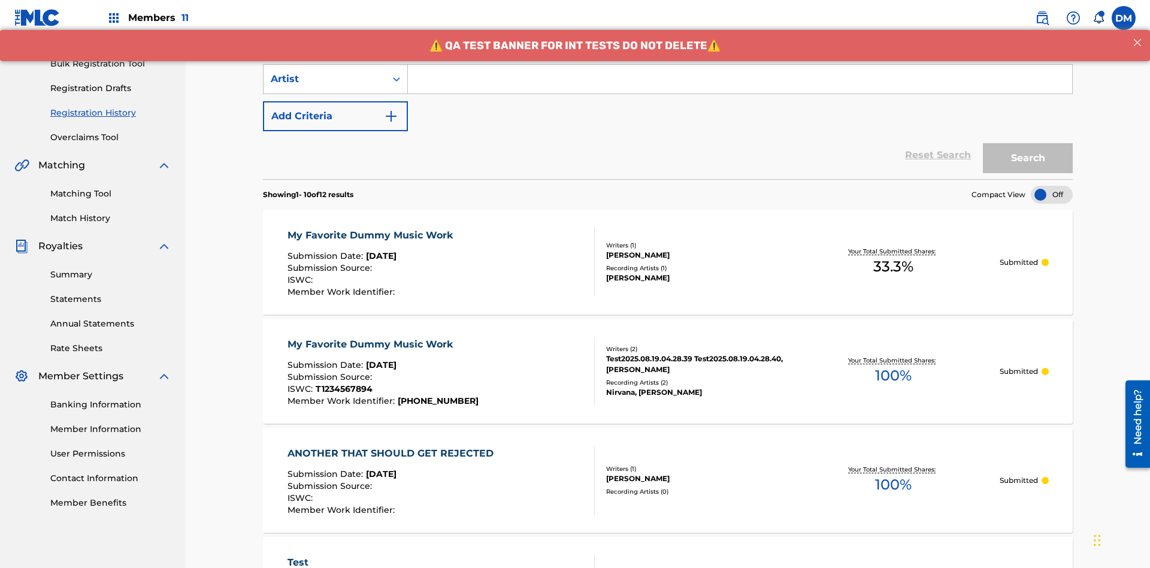
click at [740, 86] on input "Search Form" at bounding box center [740, 79] width 664 height 29
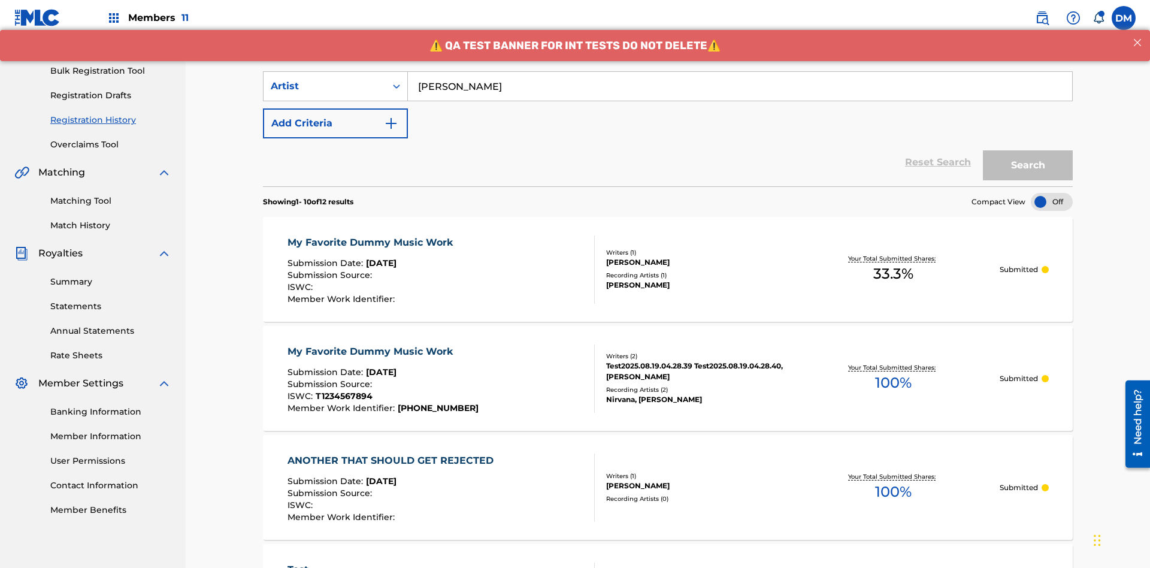
type input "[PERSON_NAME]"
